Goal: Task Accomplishment & Management: Use online tool/utility

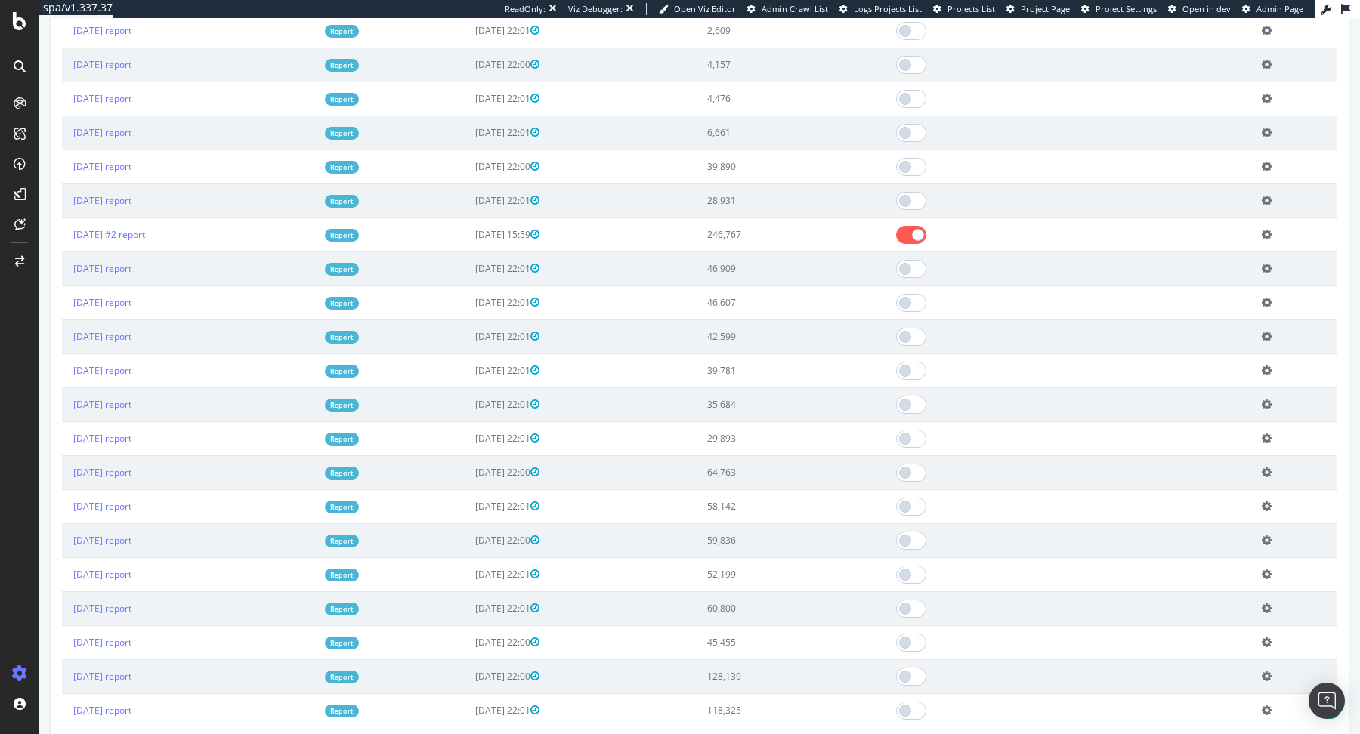
scroll to position [1141, 0]
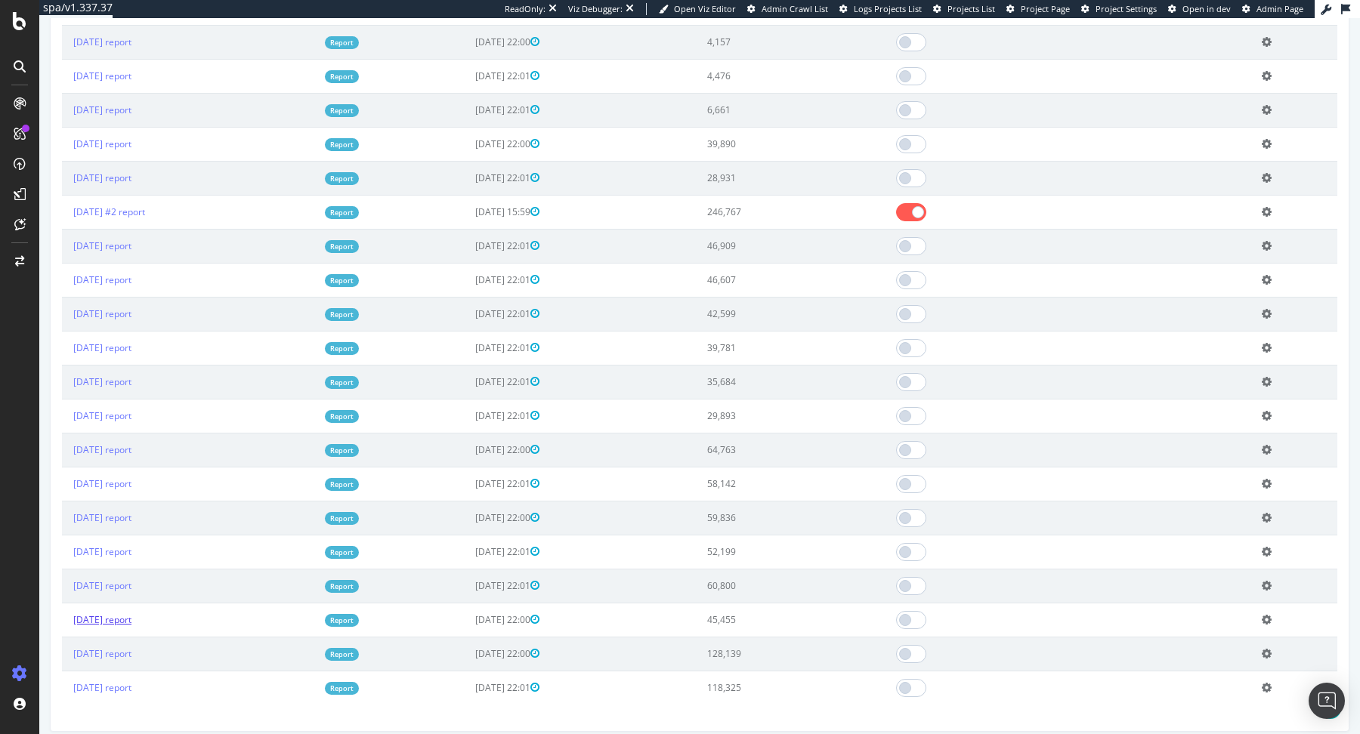
click at [131, 613] on link "[DATE] report" at bounding box center [102, 619] width 58 height 13
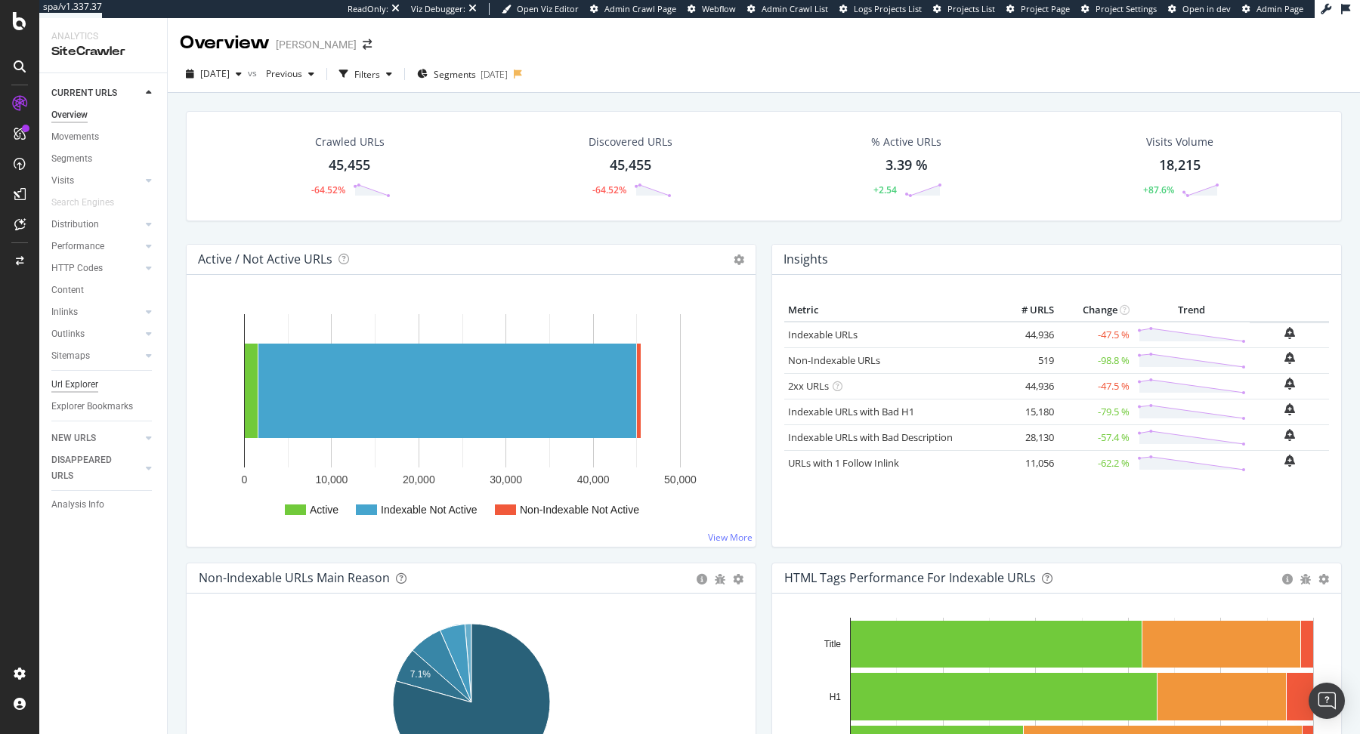
click at [83, 388] on div "Url Explorer" at bounding box center [74, 385] width 47 height 16
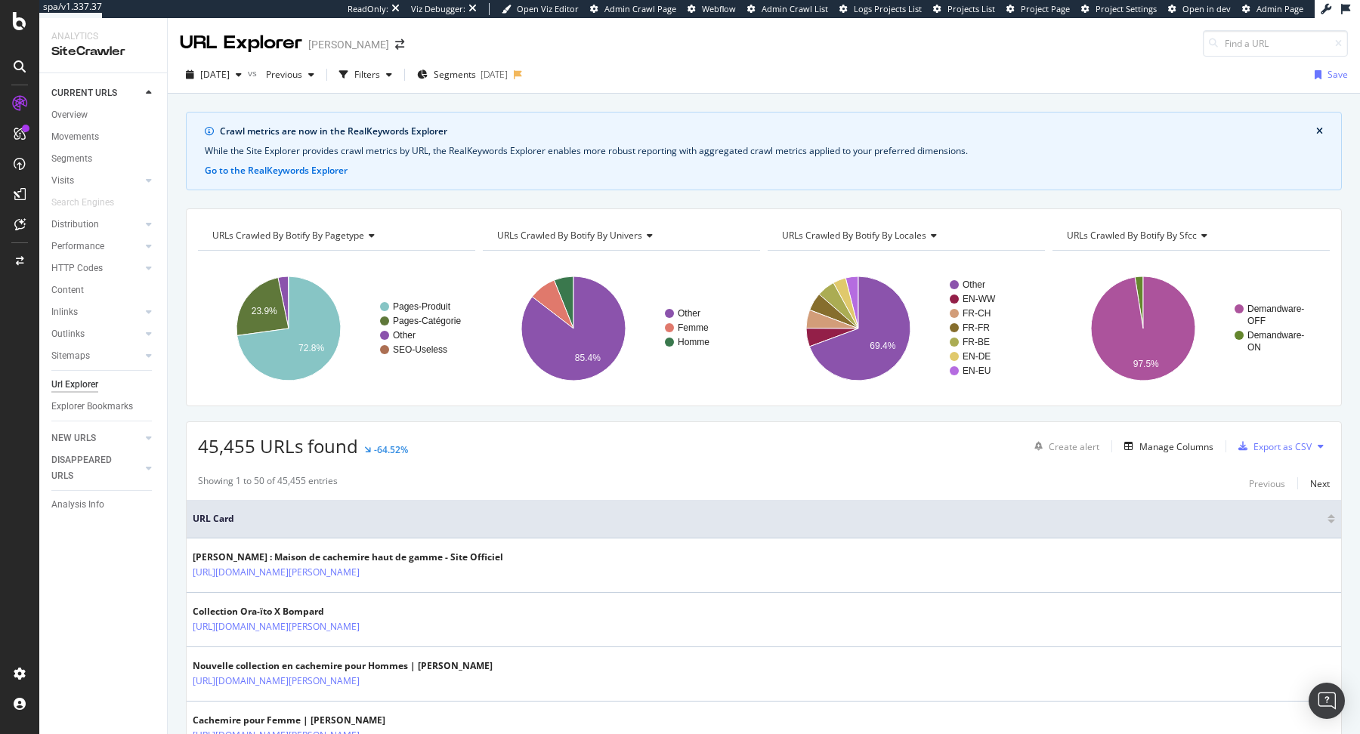
scroll to position [59, 0]
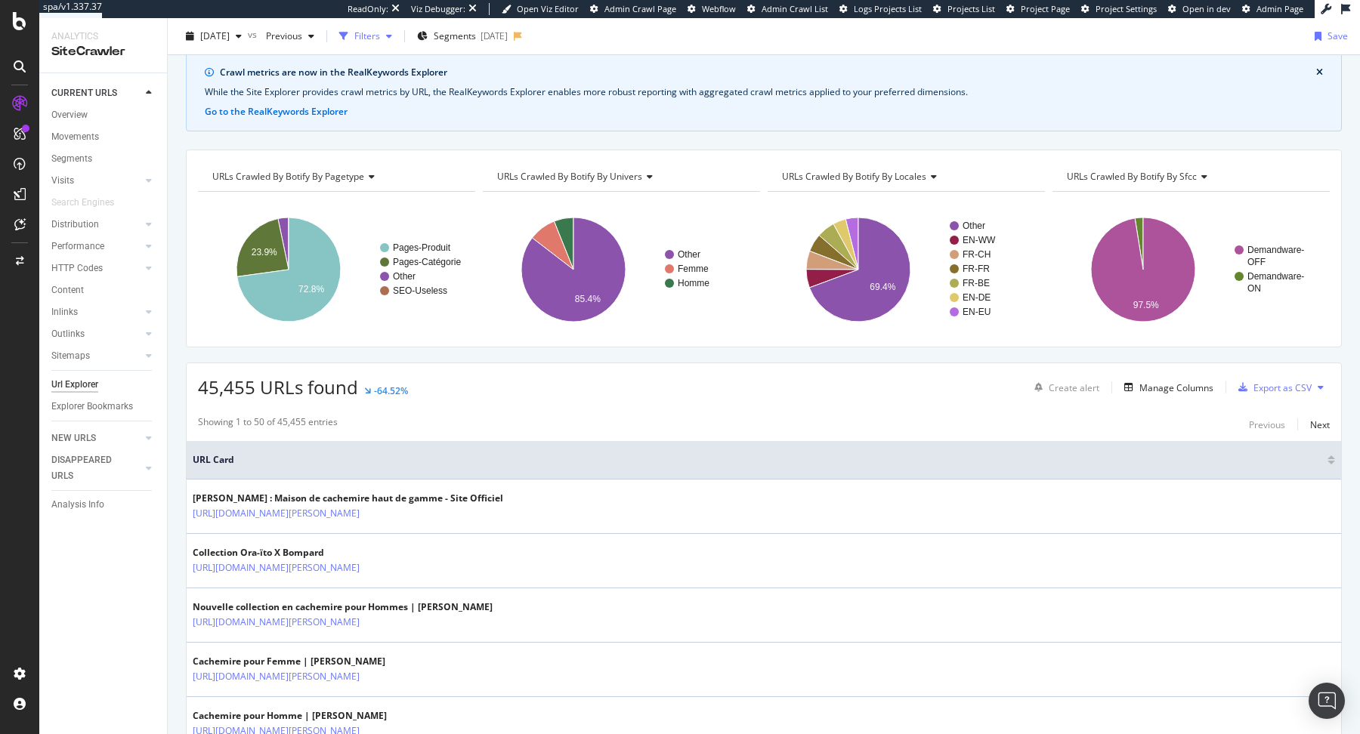
click at [380, 37] on div "Filters" at bounding box center [367, 35] width 26 height 13
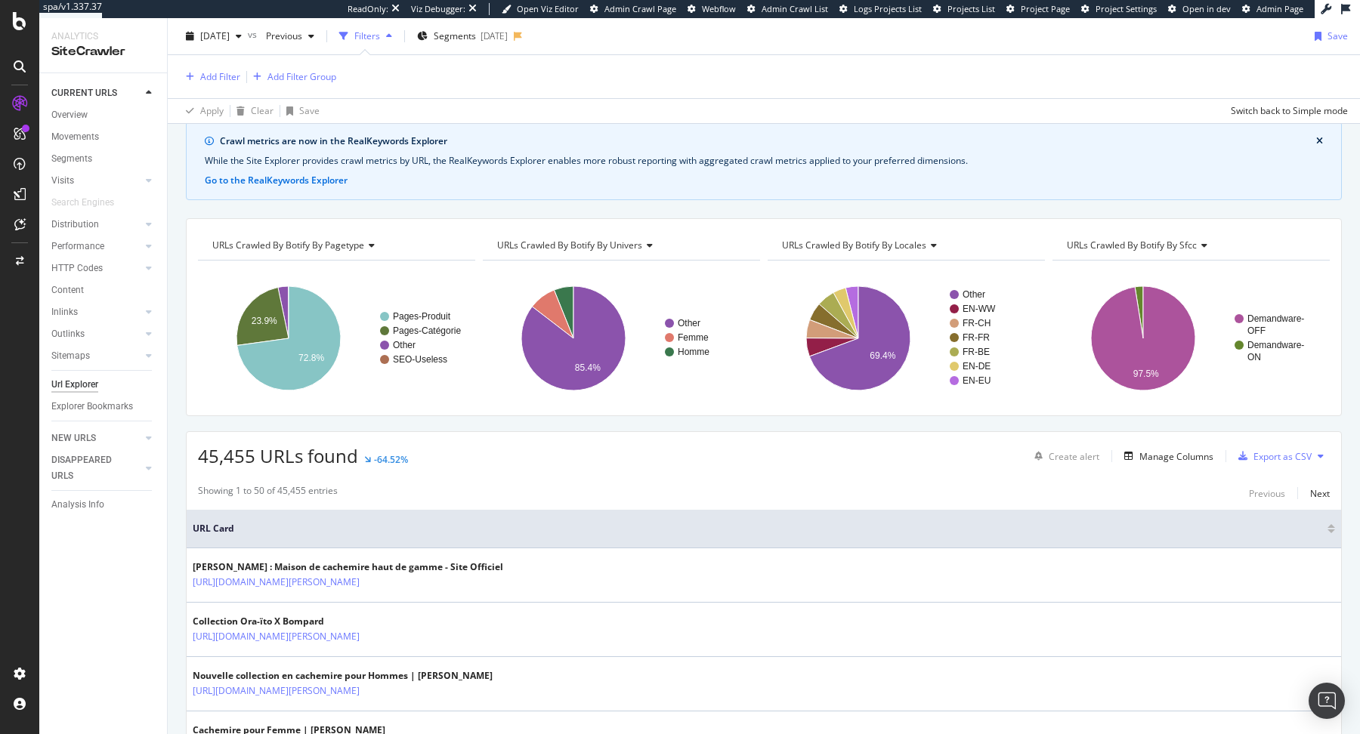
scroll to position [127, 0]
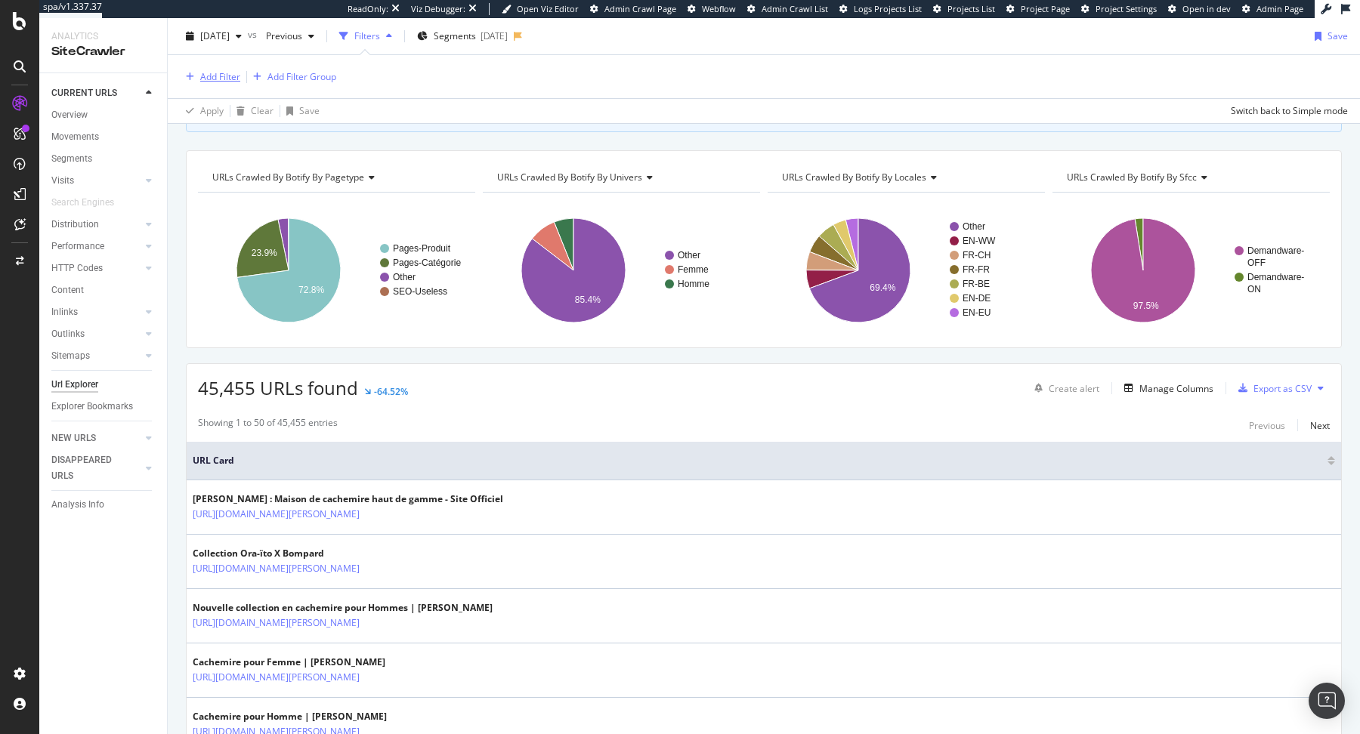
click at [215, 73] on div "Add Filter" at bounding box center [220, 76] width 40 height 13
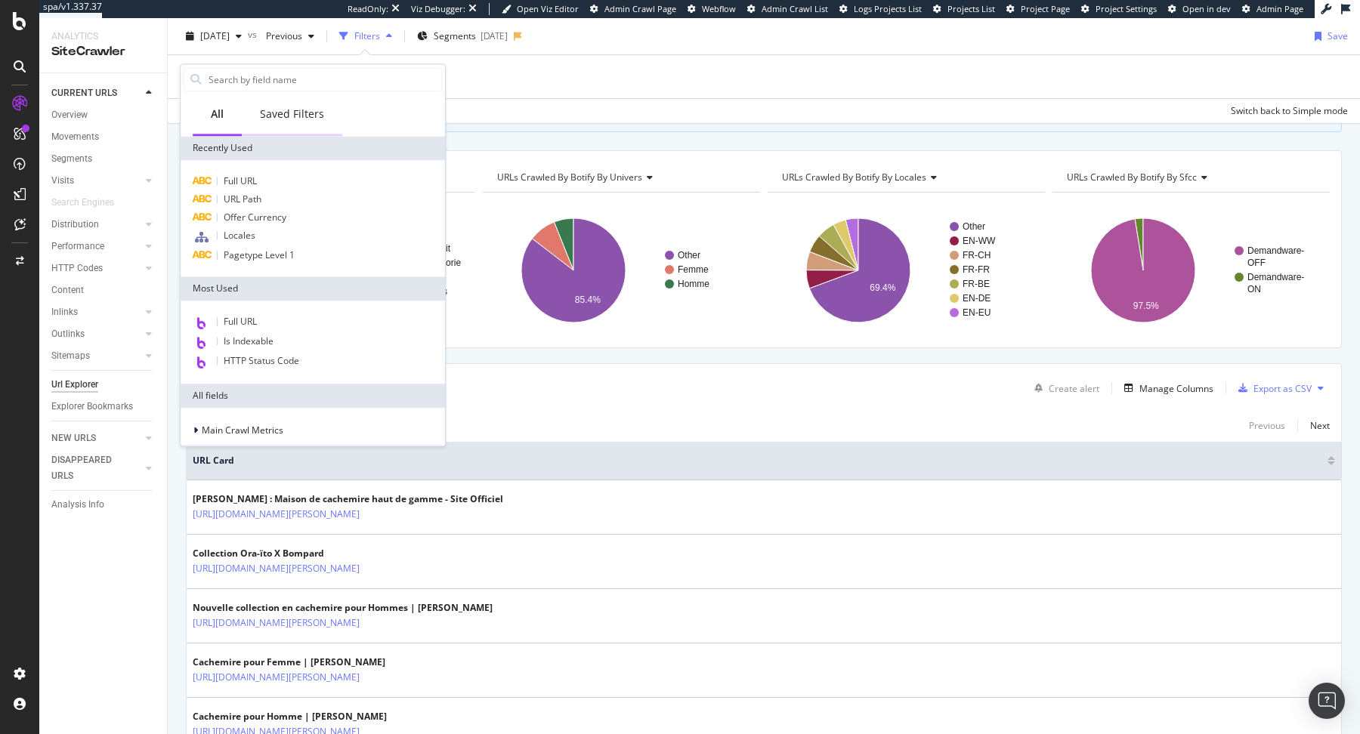
type input "z"
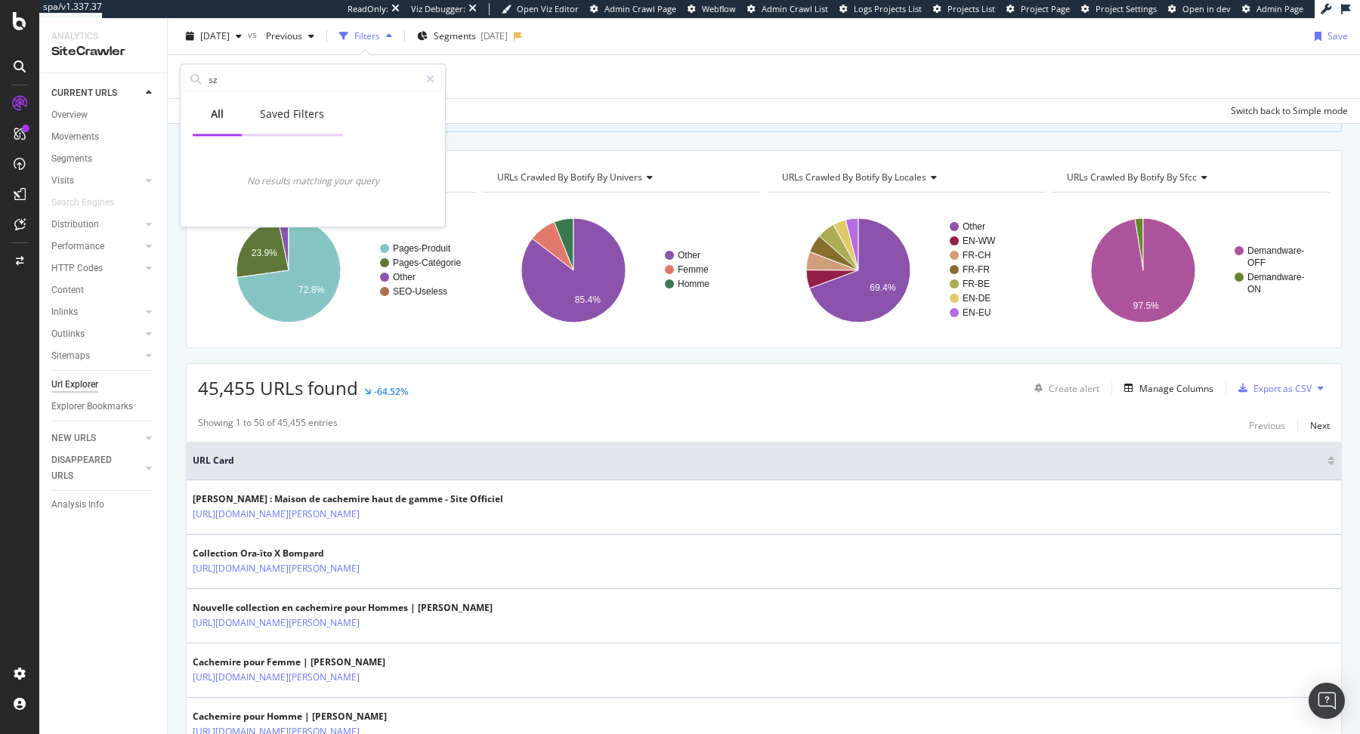
type input "sz="
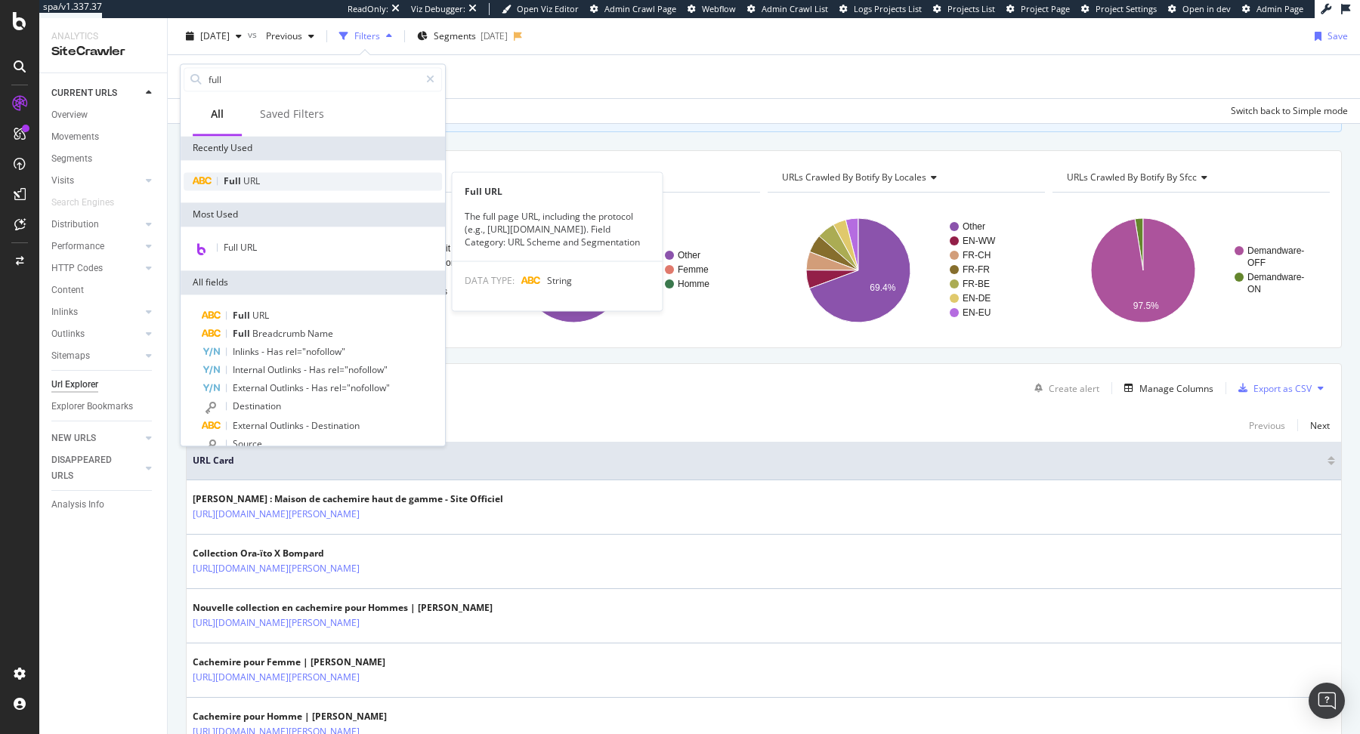
type input "full"
click at [347, 178] on div "Full URL" at bounding box center [313, 181] width 258 height 18
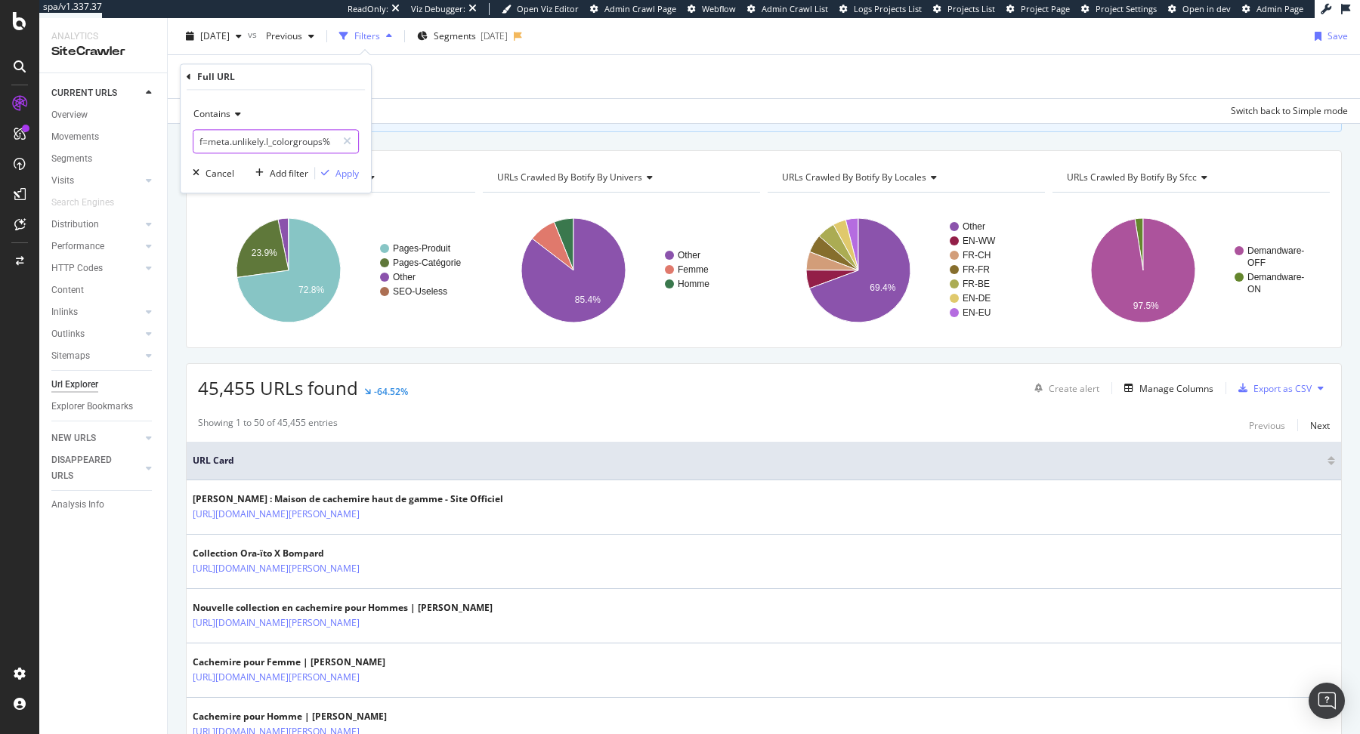
click at [314, 141] on input "f=meta.unlikely.l_colorgroups%3ABeige" at bounding box center [264, 142] width 143 height 24
paste input "sz="
type input "sz="
click at [353, 171] on div "Apply" at bounding box center [346, 173] width 23 height 13
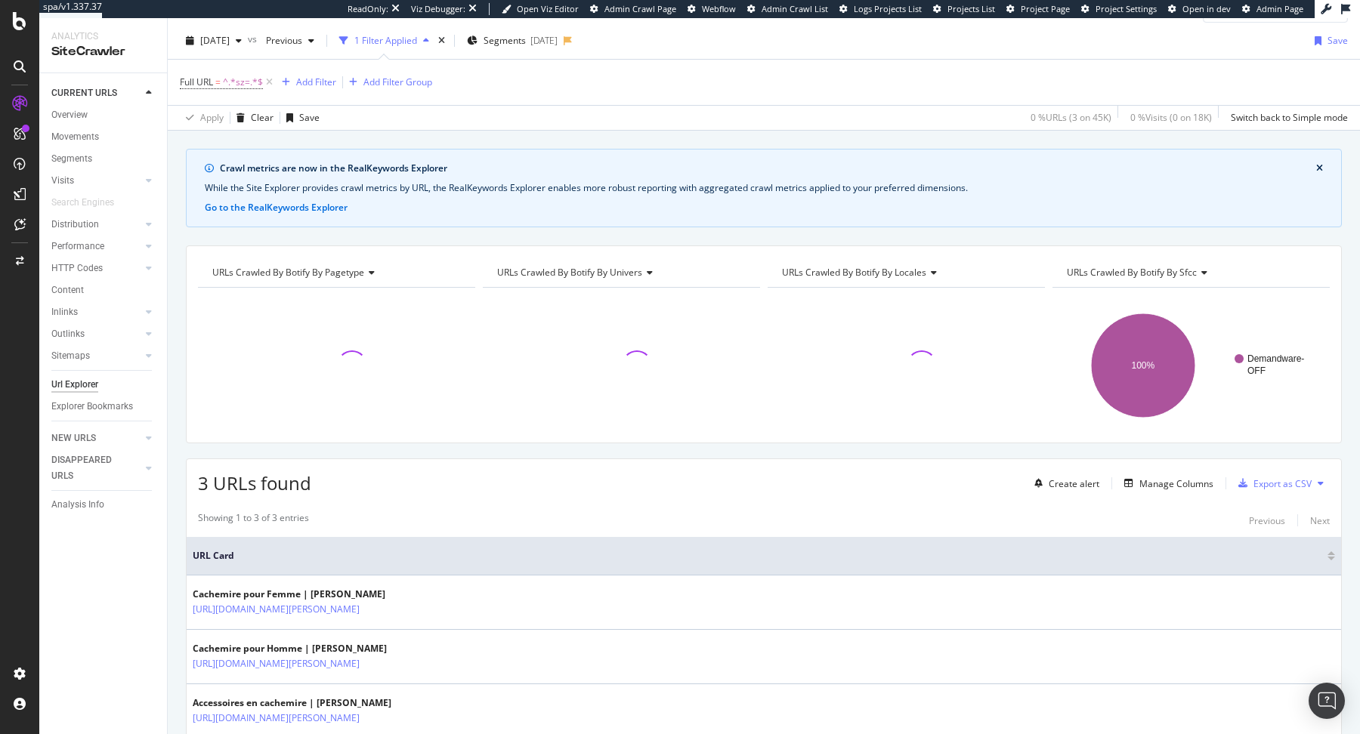
scroll to position [121, 0]
